Goal: Transaction & Acquisition: Purchase product/service

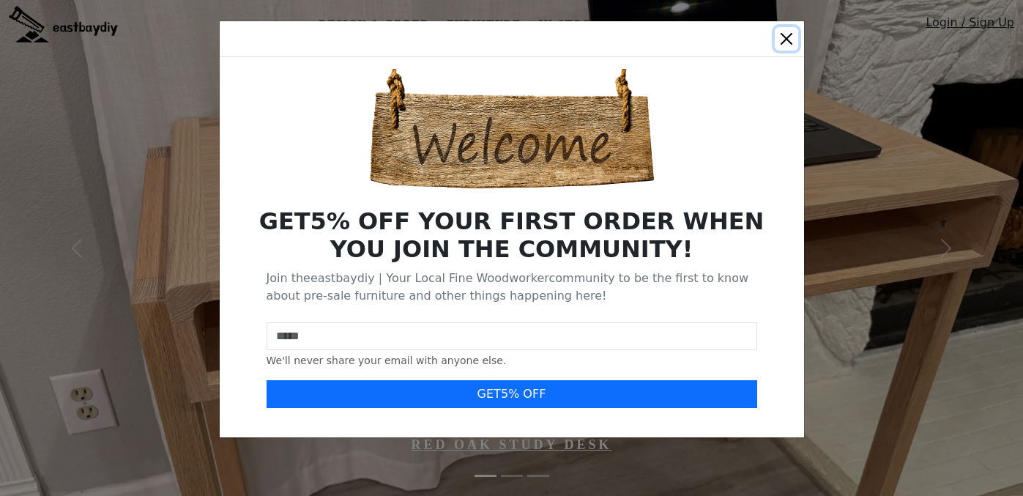
click at [781, 38] on button "Close" at bounding box center [786, 38] width 23 height 23
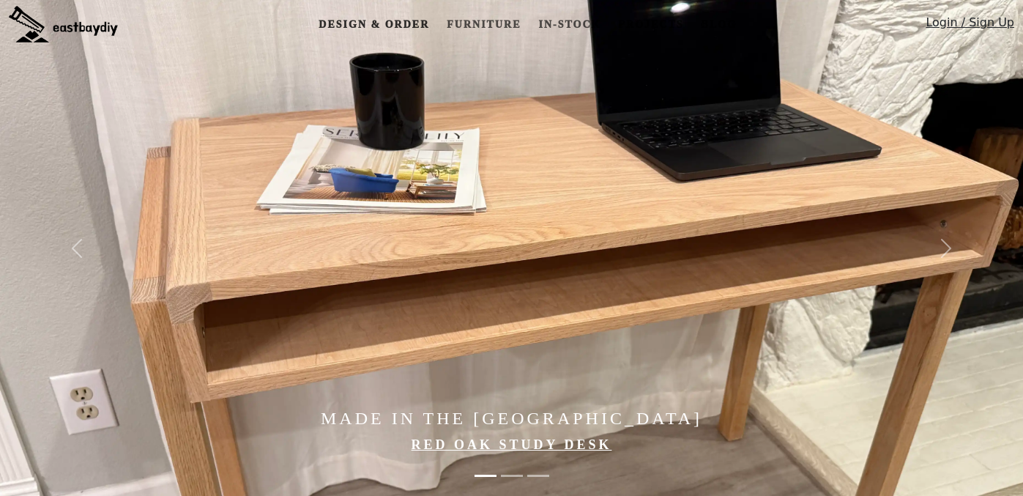
click at [406, 24] on link "Design & Order" at bounding box center [374, 24] width 122 height 27
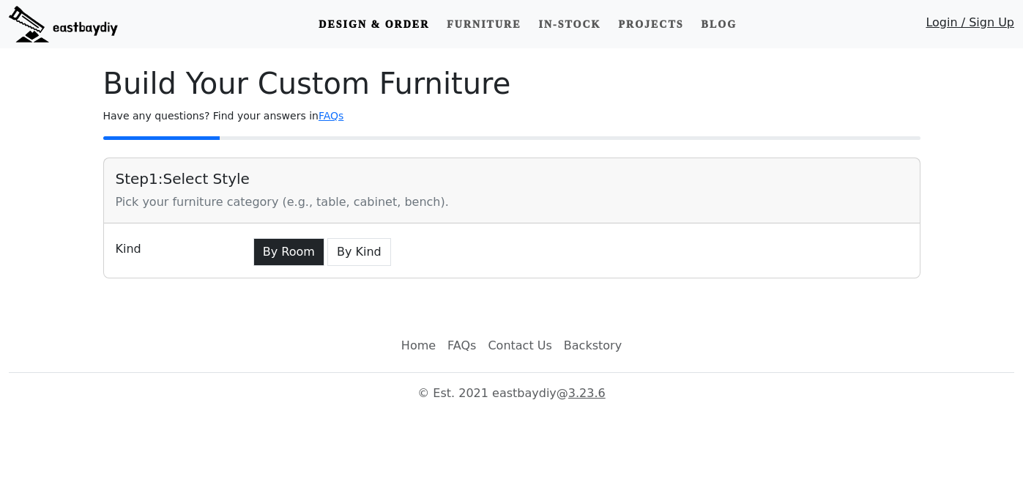
click at [287, 252] on button "By Room" at bounding box center [288, 252] width 71 height 28
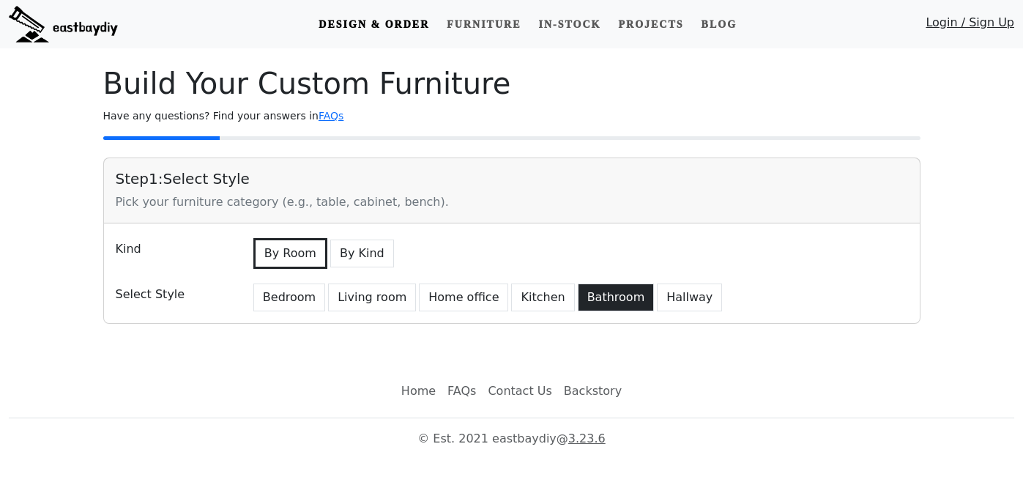
click at [590, 301] on button "Bathroom" at bounding box center [616, 298] width 77 height 28
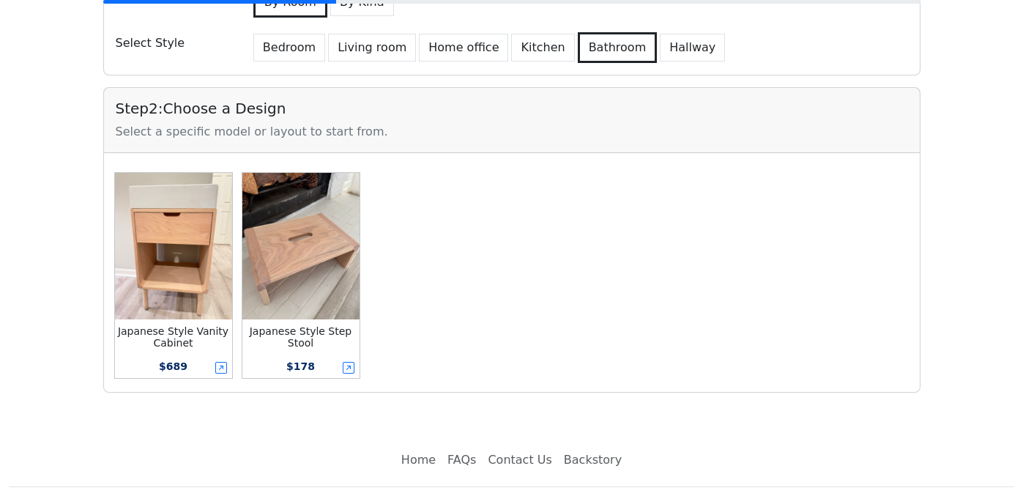
scroll to position [252, 0]
click at [173, 255] on img at bounding box center [173, 245] width 117 height 147
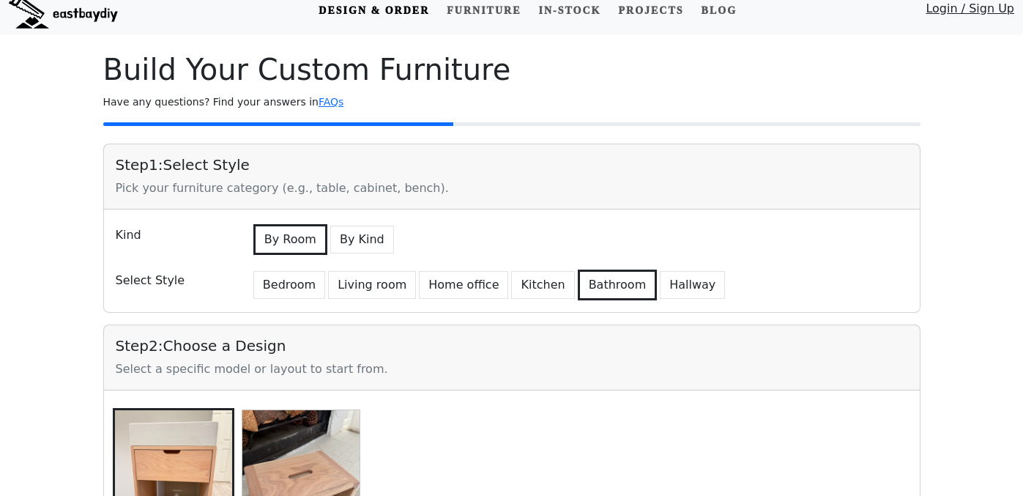
scroll to position [0, 0]
